Goal: Check status: Check status

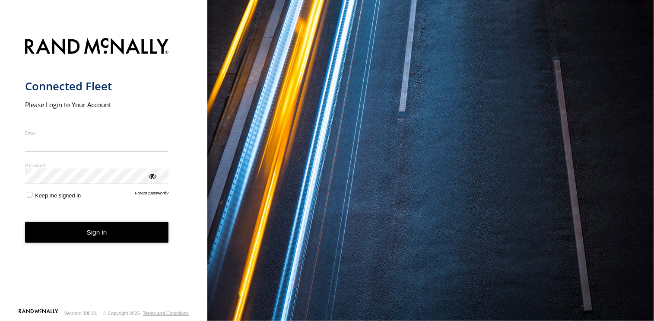
type input "**********"
click at [105, 239] on button "Sign in" at bounding box center [97, 232] width 144 height 21
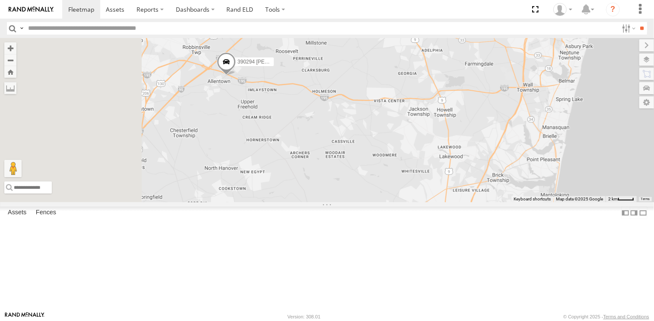
drag, startPoint x: 352, startPoint y: 179, endPoint x: 385, endPoint y: 228, distance: 59.0
click at [385, 202] on div "245047 [PERSON_NAME] 390294 [PERSON_NAME]" at bounding box center [327, 120] width 654 height 164
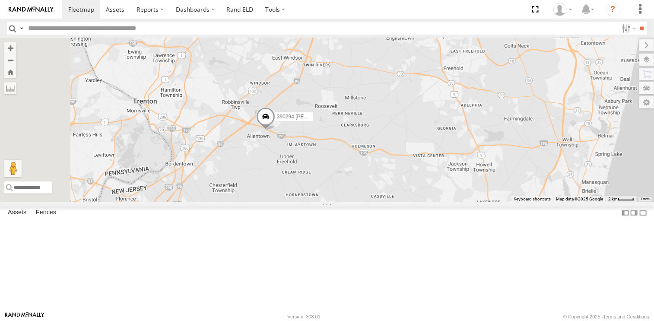
click at [275, 130] on span at bounding box center [265, 118] width 19 height 23
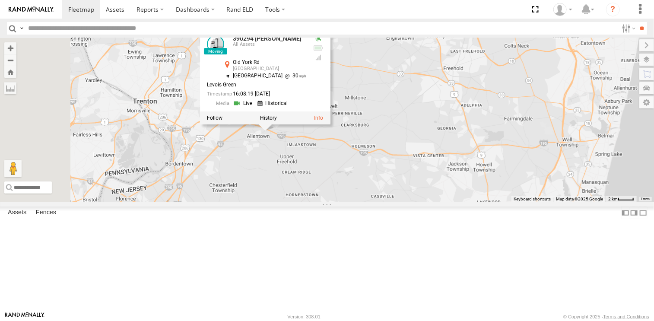
click at [465, 149] on div "245047 [PERSON_NAME] 390294 [PERSON_NAME] 390294 [PERSON_NAME] All Assets [GEOG…" at bounding box center [327, 120] width 654 height 164
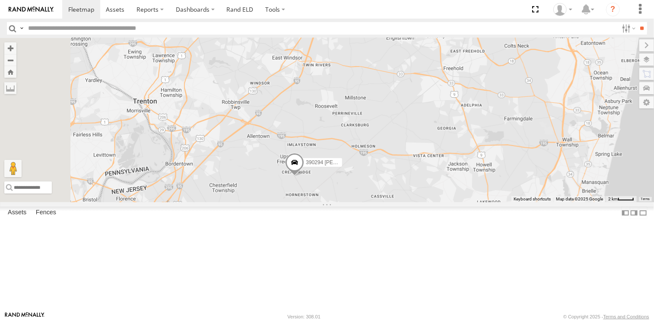
click at [304, 176] on span at bounding box center [294, 164] width 19 height 23
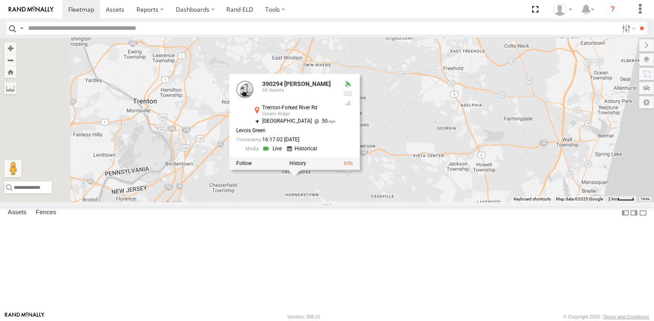
click at [501, 176] on div "245047 [PERSON_NAME] 390294 [PERSON_NAME] 390294 [PERSON_NAME] All Assets [GEOG…" at bounding box center [327, 120] width 654 height 164
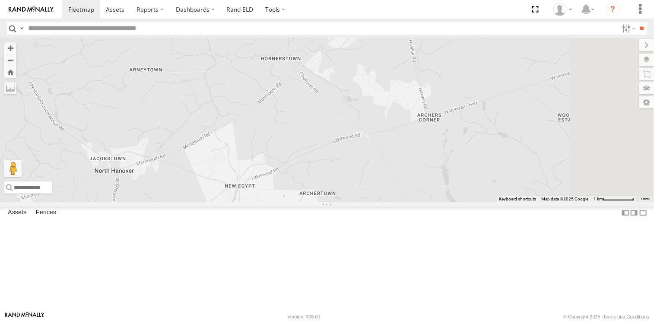
drag, startPoint x: 472, startPoint y: 221, endPoint x: 407, endPoint y: 171, distance: 82.0
click at [407, 171] on div "245047 [PERSON_NAME] 390294 [PERSON_NAME]" at bounding box center [327, 120] width 654 height 164
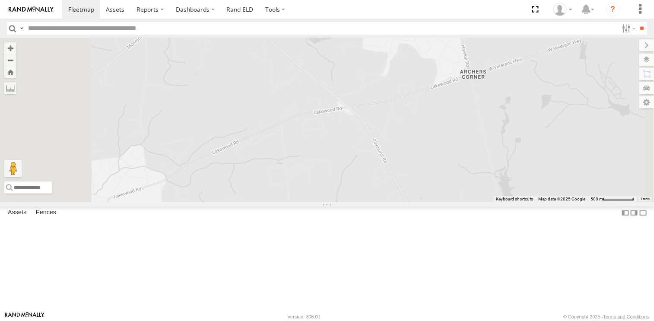
drag, startPoint x: 489, startPoint y: 259, endPoint x: 402, endPoint y: 144, distance: 144.0
click at [411, 155] on div "245047 [PERSON_NAME] 390294 [PERSON_NAME]" at bounding box center [327, 120] width 654 height 164
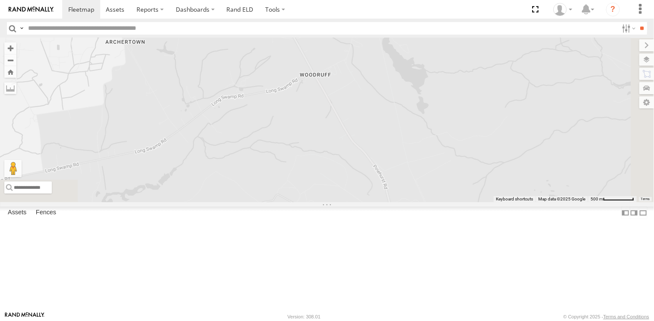
drag, startPoint x: 450, startPoint y: 231, endPoint x: 406, endPoint y: 148, distance: 94.1
click at [411, 164] on div "245047 [PERSON_NAME] 390294 [PERSON_NAME]" at bounding box center [327, 120] width 654 height 164
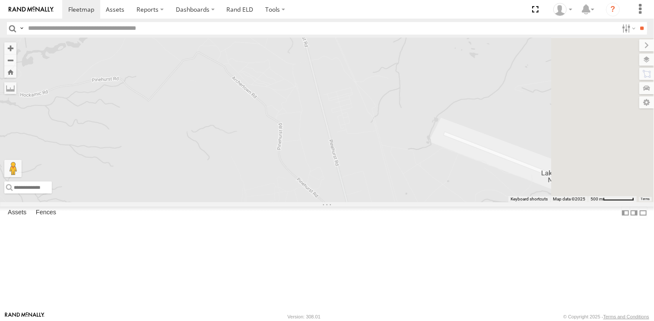
drag, startPoint x: 420, startPoint y: 223, endPoint x: 405, endPoint y: 142, distance: 82.1
click at [407, 154] on div "245047 [PERSON_NAME] 390294 [PERSON_NAME]" at bounding box center [327, 120] width 654 height 164
drag, startPoint x: 440, startPoint y: 208, endPoint x: 364, endPoint y: 138, distance: 103.0
click at [366, 139] on div "245047 [PERSON_NAME] 390294 [PERSON_NAME]" at bounding box center [327, 120] width 654 height 164
drag, startPoint x: 456, startPoint y: 219, endPoint x: 355, endPoint y: 95, distance: 160.0
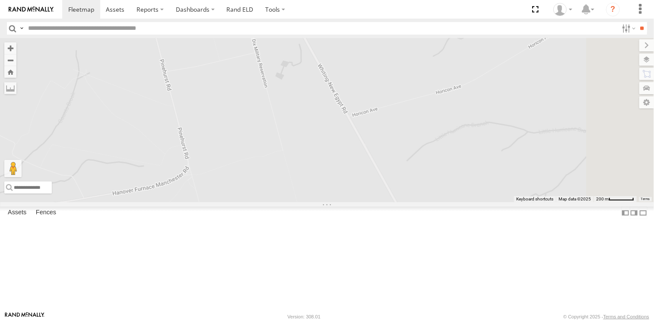
click at [358, 101] on div "245047 [PERSON_NAME] 390294 [PERSON_NAME]" at bounding box center [327, 120] width 654 height 164
drag, startPoint x: 430, startPoint y: 216, endPoint x: 358, endPoint y: 126, distance: 115.2
click at [370, 141] on div "245047 [PERSON_NAME] 390294 [PERSON_NAME]" at bounding box center [327, 120] width 654 height 164
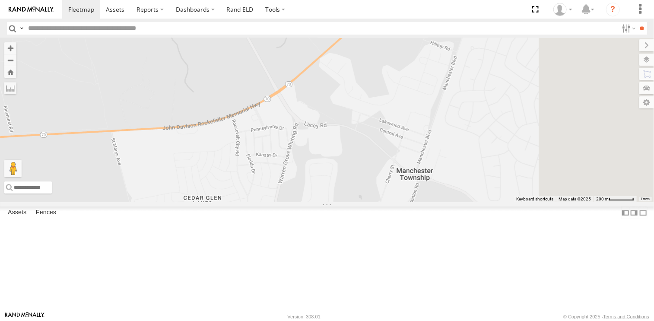
drag, startPoint x: 385, startPoint y: 212, endPoint x: 329, endPoint y: 115, distance: 112.2
click at [329, 115] on div "245047 [PERSON_NAME] 390294 [PERSON_NAME]" at bounding box center [327, 120] width 654 height 164
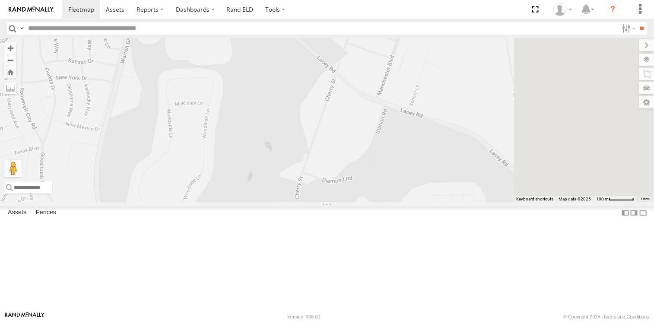
drag, startPoint x: 447, startPoint y: 215, endPoint x: 348, endPoint y: 156, distance: 115.2
click at [348, 156] on div "245047 [PERSON_NAME] 390294 [PERSON_NAME]" at bounding box center [327, 120] width 654 height 164
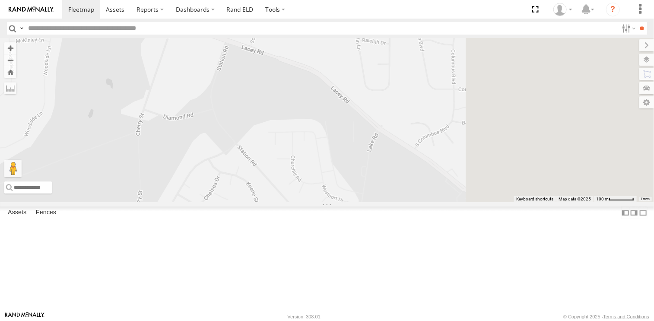
drag, startPoint x: 524, startPoint y: 218, endPoint x: 353, endPoint y: 146, distance: 185.9
click at [352, 143] on div "245047 [PERSON_NAME] 390294 [PERSON_NAME]" at bounding box center [327, 120] width 654 height 164
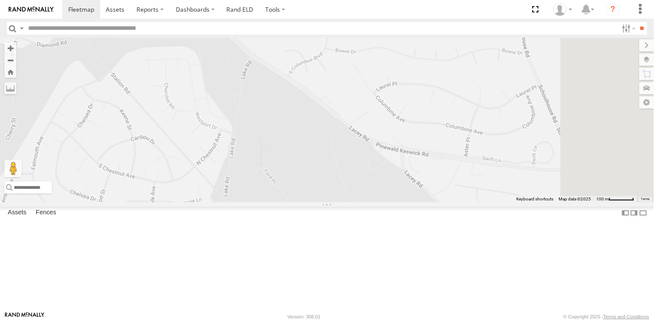
drag, startPoint x: 506, startPoint y: 262, endPoint x: 348, endPoint y: 165, distance: 185.3
click at [351, 171] on div "245047 [PERSON_NAME] 390294 [PERSON_NAME]" at bounding box center [327, 120] width 654 height 164
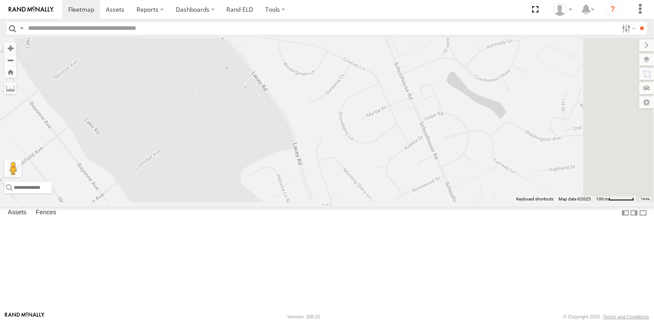
drag, startPoint x: 437, startPoint y: 252, endPoint x: 364, endPoint y: 126, distance: 145.1
click at [367, 133] on div "245047 [PERSON_NAME] 390294 [PERSON_NAME]" at bounding box center [327, 120] width 654 height 164
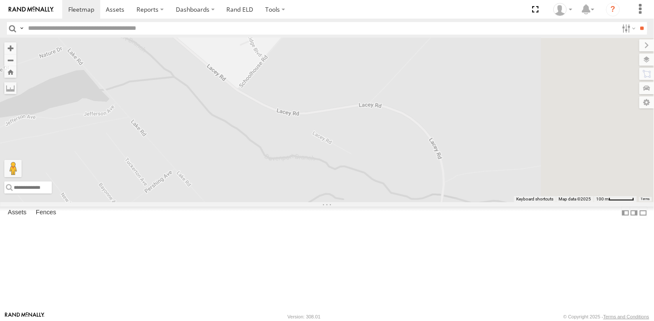
drag, startPoint x: 438, startPoint y: 223, endPoint x: 318, endPoint y: 164, distance: 134.4
click at [333, 172] on div "245047 [PERSON_NAME] 390294 [PERSON_NAME]" at bounding box center [327, 120] width 654 height 164
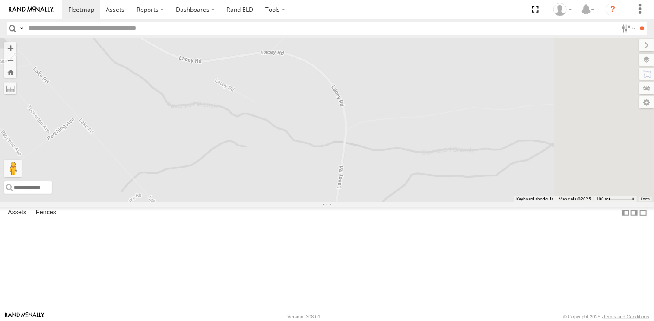
drag, startPoint x: 487, startPoint y: 247, endPoint x: 478, endPoint y: 170, distance: 76.9
click at [478, 174] on div "245047 [PERSON_NAME] 390294 [PERSON_NAME]" at bounding box center [327, 120] width 654 height 164
drag, startPoint x: 441, startPoint y: 207, endPoint x: 438, endPoint y: 164, distance: 42.8
click at [440, 185] on div "245047 [PERSON_NAME] 390294 [PERSON_NAME]" at bounding box center [327, 120] width 654 height 164
drag, startPoint x: 437, startPoint y: 240, endPoint x: 364, endPoint y: 172, distance: 99.6
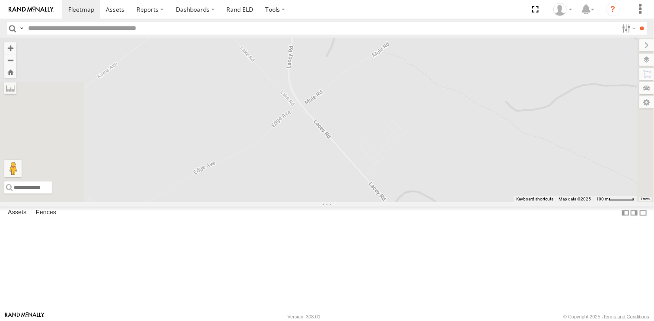
click at [382, 187] on div "245047 [PERSON_NAME] 390294 [PERSON_NAME]" at bounding box center [327, 120] width 654 height 164
drag, startPoint x: 389, startPoint y: 188, endPoint x: 352, endPoint y: 141, distance: 59.1
click at [375, 170] on div "245047 [PERSON_NAME] 390294 [PERSON_NAME]" at bounding box center [327, 120] width 654 height 164
drag, startPoint x: 408, startPoint y: 215, endPoint x: 327, endPoint y: 108, distance: 134.2
click at [343, 135] on div "245047 [PERSON_NAME] 390294 [PERSON_NAME]" at bounding box center [327, 120] width 654 height 164
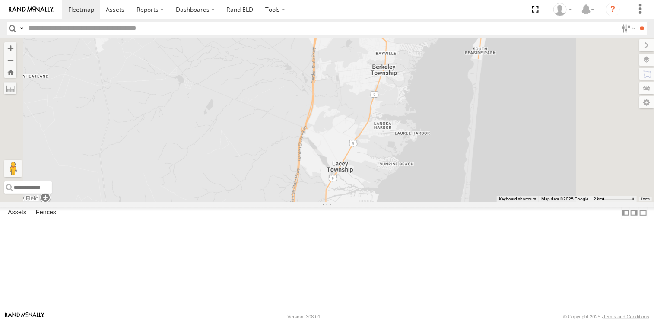
drag, startPoint x: 445, startPoint y: 222, endPoint x: 387, endPoint y: 212, distance: 58.9
click at [377, 202] on div "245047 [PERSON_NAME] 390294 [PERSON_NAME]" at bounding box center [327, 120] width 654 height 164
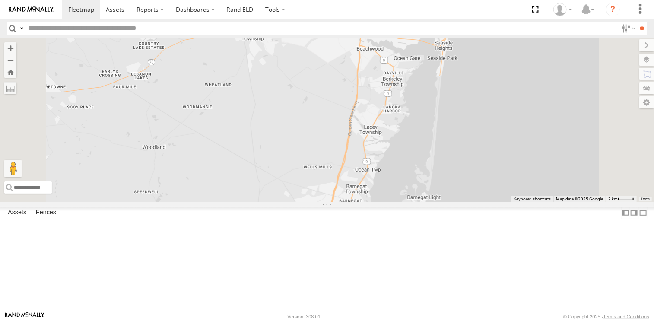
drag, startPoint x: 417, startPoint y: 219, endPoint x: 428, endPoint y: 222, distance: 11.5
click at [428, 202] on div "245047 [PERSON_NAME] 390294 [PERSON_NAME]" at bounding box center [327, 120] width 654 height 164
click at [643, 60] on label at bounding box center [638, 60] width 32 height 12
click at [0, 0] on label at bounding box center [0, 0] width 0 height 0
click at [0, 0] on span "Satellite + Roadmap" at bounding box center [0, 0] width 0 height 0
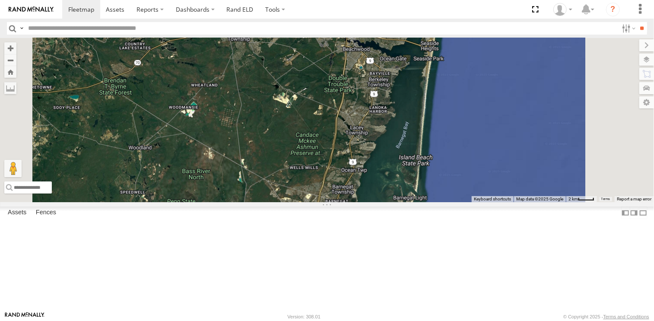
drag, startPoint x: 400, startPoint y: 218, endPoint x: 385, endPoint y: 219, distance: 14.7
click at [385, 202] on div "245047 [PERSON_NAME] 390294 [PERSON_NAME]" at bounding box center [327, 120] width 654 height 164
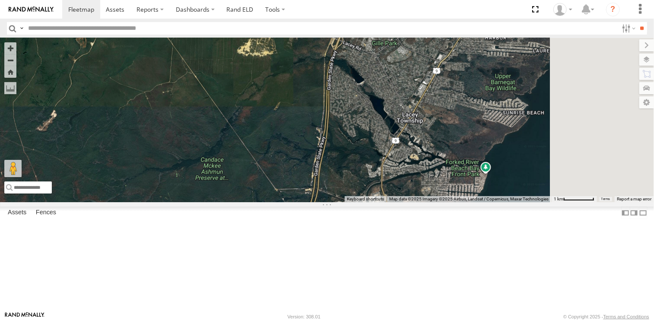
drag, startPoint x: 414, startPoint y: 96, endPoint x: 408, endPoint y: 244, distance: 148.7
click at [408, 202] on div "245047 [PERSON_NAME] 390294 [PERSON_NAME]" at bounding box center [327, 120] width 654 height 164
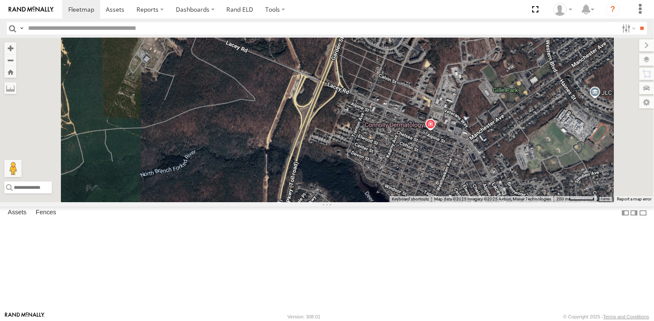
drag, startPoint x: 421, startPoint y: 149, endPoint x: 441, endPoint y: 218, distance: 71.5
click at [441, 202] on div "245047 [PERSON_NAME] 390294 [PERSON_NAME]" at bounding box center [327, 120] width 654 height 164
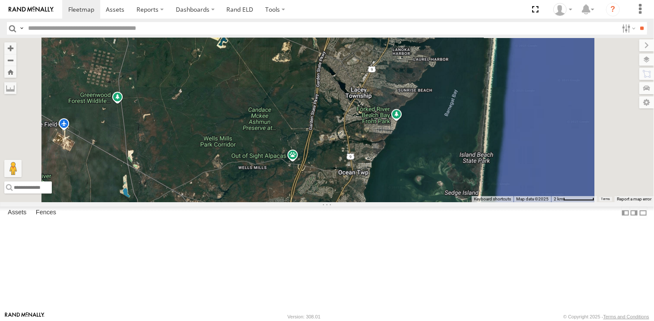
drag, startPoint x: 406, startPoint y: 225, endPoint x: 413, endPoint y: 143, distance: 82.7
click at [413, 143] on div "245047 [PERSON_NAME] 390294 [PERSON_NAME]" at bounding box center [327, 120] width 654 height 164
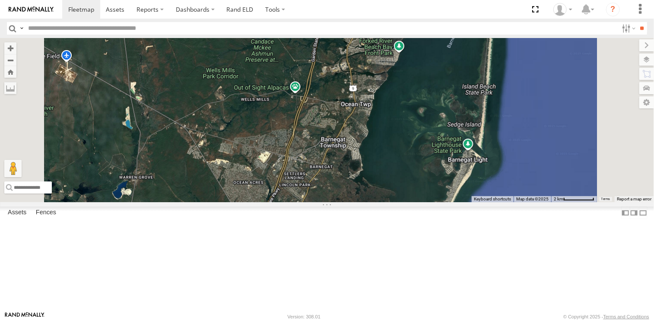
drag, startPoint x: 425, startPoint y: 243, endPoint x: 427, endPoint y: 174, distance: 69.1
click at [427, 174] on div "245047 [PERSON_NAME] 390294 [PERSON_NAME]" at bounding box center [327, 120] width 654 height 164
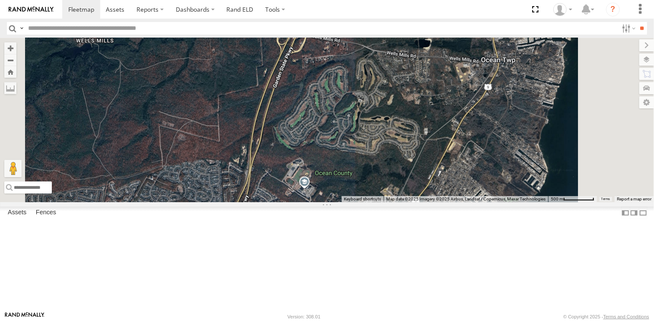
drag, startPoint x: 420, startPoint y: 135, endPoint x: 426, endPoint y: 251, distance: 116.7
click at [426, 202] on div "245047 [PERSON_NAME] 390294 [PERSON_NAME]" at bounding box center [327, 120] width 654 height 164
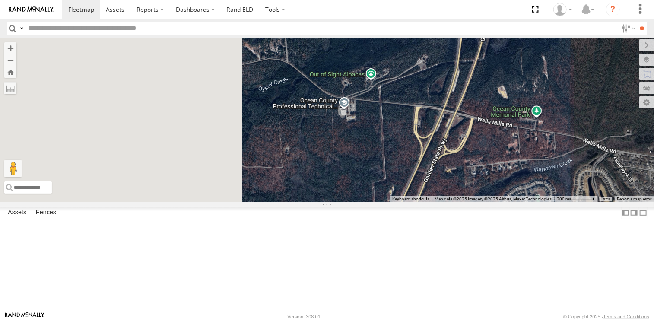
drag, startPoint x: 354, startPoint y: 195, endPoint x: 497, endPoint y: 250, distance: 153.8
click at [496, 202] on div "245047 [PERSON_NAME] 390294 [PERSON_NAME]" at bounding box center [327, 120] width 654 height 164
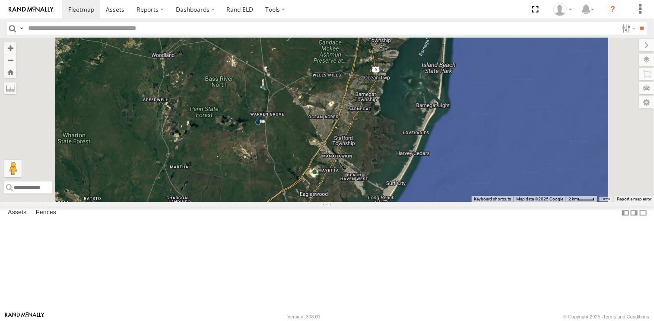
drag, startPoint x: 380, startPoint y: 263, endPoint x: 409, endPoint y: 168, distance: 98.9
click at [409, 168] on div "245047 [PERSON_NAME] 390294 [PERSON_NAME]" at bounding box center [327, 120] width 654 height 164
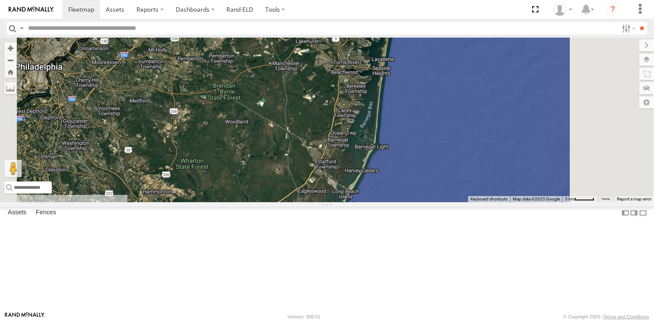
drag, startPoint x: 411, startPoint y: 159, endPoint x: 413, endPoint y: 230, distance: 71.3
click at [413, 202] on div "245047 [PERSON_NAME] 390294 [PERSON_NAME]" at bounding box center [327, 120] width 654 height 164
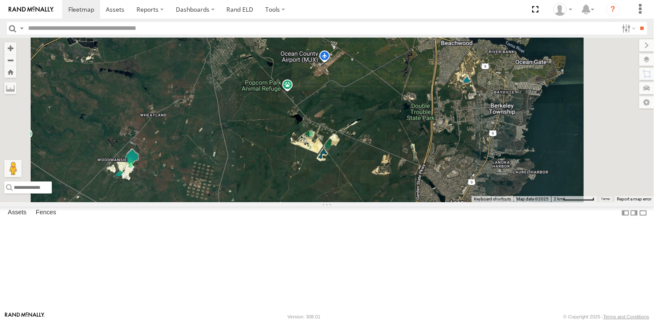
drag, startPoint x: 373, startPoint y: 160, endPoint x: 407, endPoint y: 241, distance: 87.8
click at [407, 202] on div "245047 [PERSON_NAME] 390294 [PERSON_NAME]" at bounding box center [327, 120] width 654 height 164
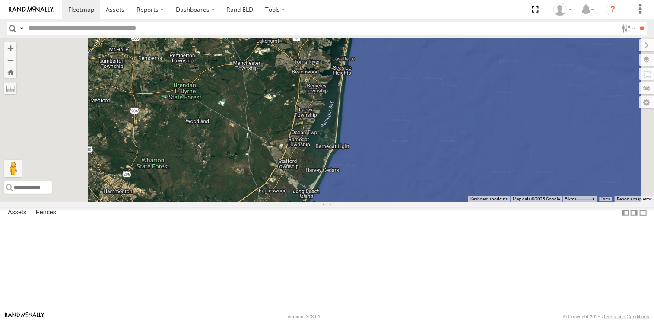
drag, startPoint x: 379, startPoint y: 226, endPoint x: 373, endPoint y: 166, distance: 60.8
click at [373, 166] on div "245047 [PERSON_NAME] 390294 [PERSON_NAME]" at bounding box center [327, 120] width 654 height 164
